Goal: Task Accomplishment & Management: Complete application form

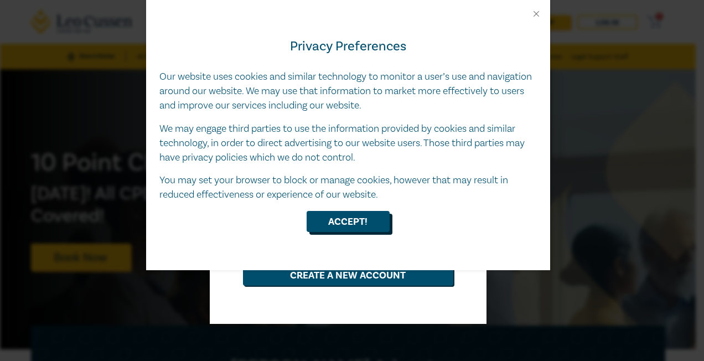
click at [329, 222] on button "Accept!" at bounding box center [347, 221] width 83 height 21
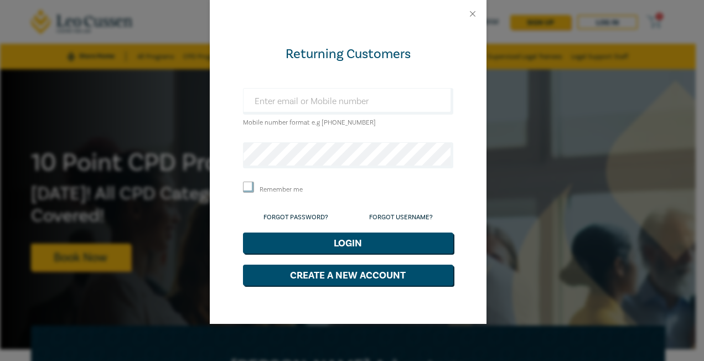
click at [478, 14] on div at bounding box center [348, 14] width 277 height 28
click at [471, 14] on button "Close" at bounding box center [472, 14] width 10 height 10
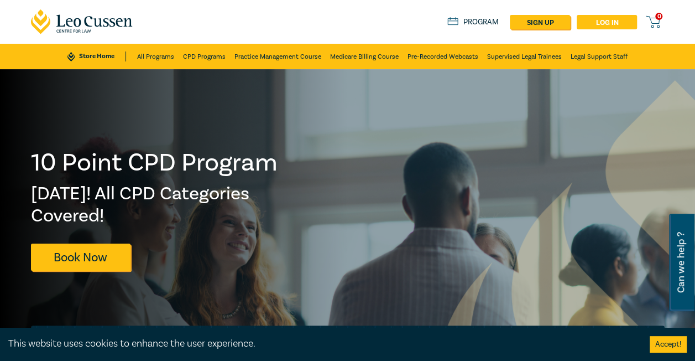
click at [607, 15] on link "Log in" at bounding box center [607, 22] width 60 height 14
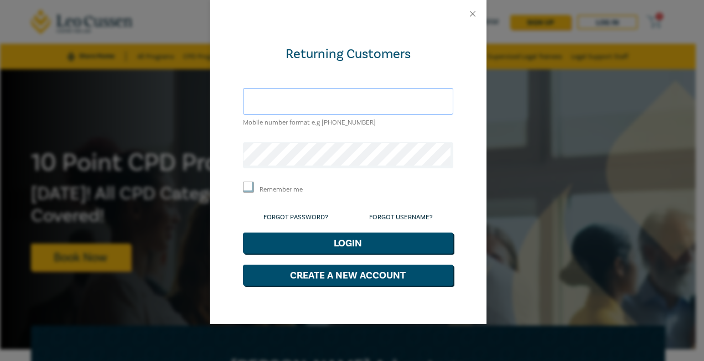
click at [337, 101] on input "text" at bounding box center [348, 101] width 210 height 27
type input "[EMAIL_ADDRESS][PERSON_NAME][PERSON_NAME][DOMAIN_NAME]"
click at [295, 215] on link "Forgot Password?" at bounding box center [295, 217] width 65 height 8
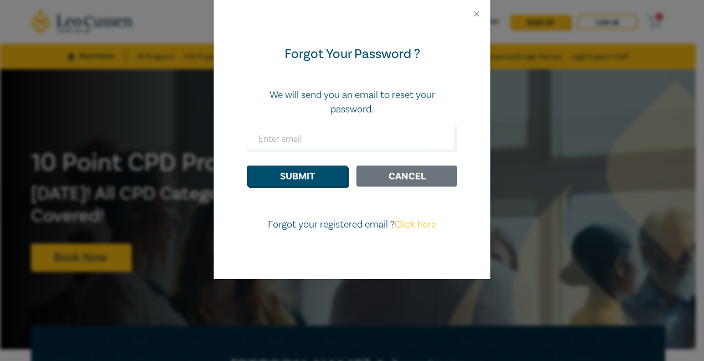
click at [389, 184] on button "Cancel" at bounding box center [406, 175] width 101 height 21
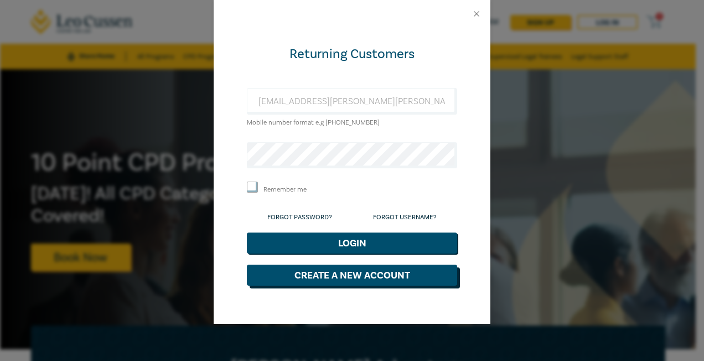
click at [368, 274] on button "Create a New Account" at bounding box center [352, 274] width 210 height 21
select select "AU"
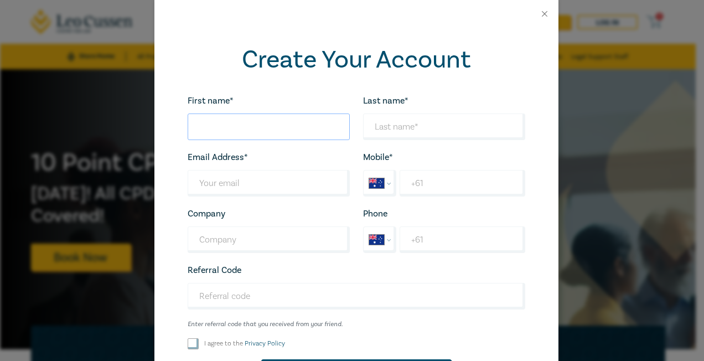
click at [243, 125] on input "First name*" at bounding box center [269, 126] width 162 height 27
type input "Hyapatia"
type input "[PERSON_NAME]"
type input "[EMAIL_ADDRESS][PERSON_NAME][PERSON_NAME][DOMAIN_NAME]"
click at [437, 188] on input "+61" at bounding box center [461, 183] width 125 height 27
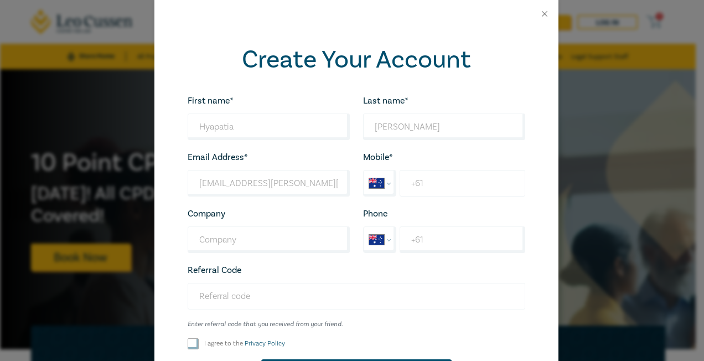
type input "[PHONE_NUMBER]"
click at [241, 233] on input "Company" at bounding box center [269, 239] width 162 height 27
type input "[PERSON_NAME]"
click at [188, 342] on input "I agree to the Privacy Policy" at bounding box center [193, 343] width 11 height 11
checkbox input "true"
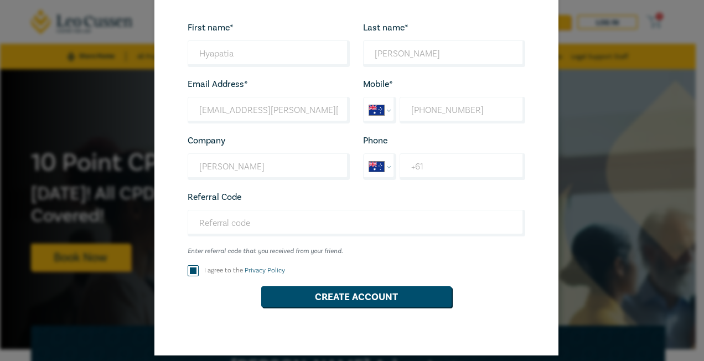
scroll to position [81, 0]
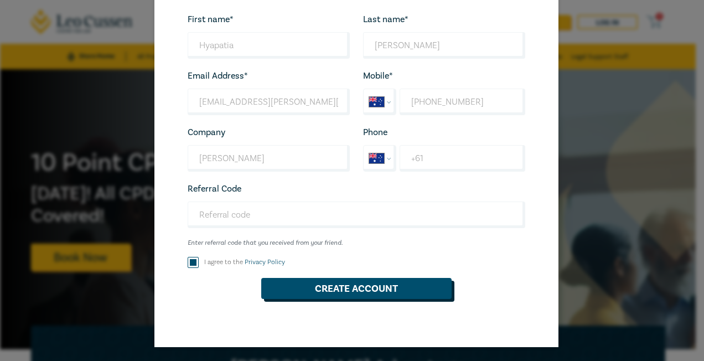
click at [385, 284] on button "Create Account" at bounding box center [356, 288] width 190 height 21
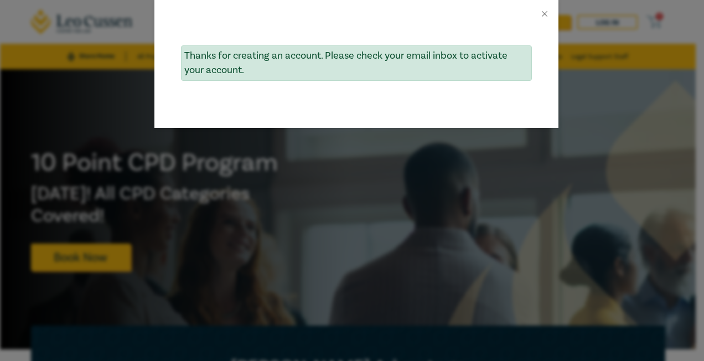
scroll to position [0, 0]
